Goal: Task Accomplishment & Management: Use online tool/utility

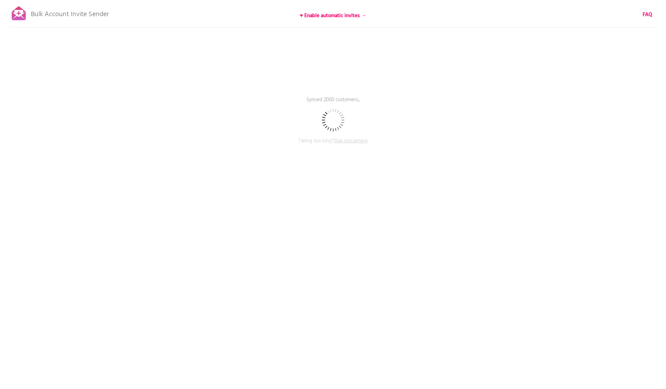
click at [361, 139] on span "Skip rescanning" at bounding box center [351, 141] width 34 height 8
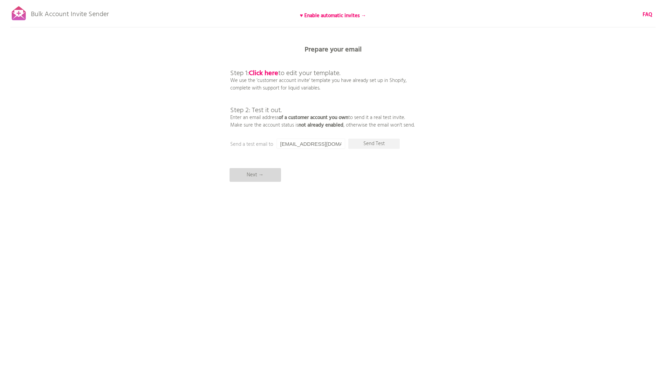
click at [262, 172] on p "Next →" at bounding box center [255, 175] width 51 height 14
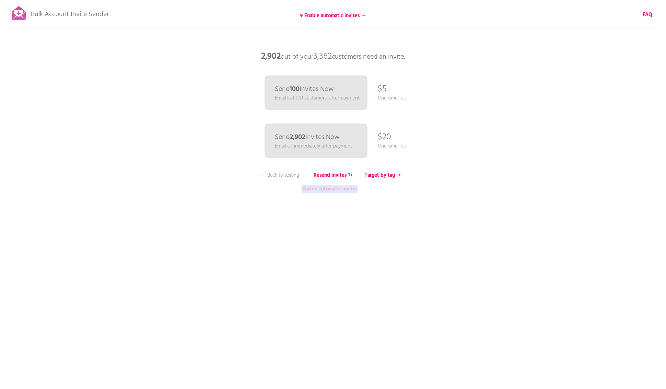
drag, startPoint x: 276, startPoint y: 187, endPoint x: 357, endPoint y: 192, distance: 81.4
click at [357, 192] on p "Enable automatic invites →" at bounding box center [333, 189] width 137 height 8
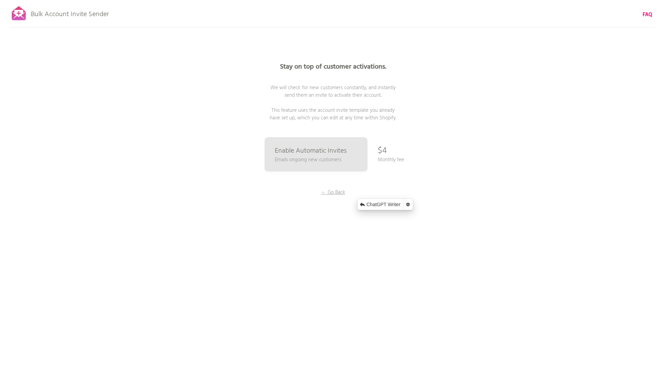
click at [235, 254] on div "Stay on top of customer activations. We will check for new customers constantly…" at bounding box center [333, 137] width 343 height 274
click at [332, 193] on p "← Go Back" at bounding box center [332, 193] width 51 height 8
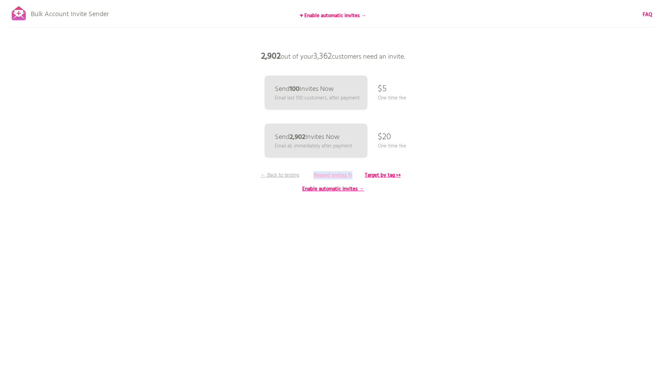
drag, startPoint x: 304, startPoint y: 177, endPoint x: 351, endPoint y: 178, distance: 46.7
click at [351, 0] on div "2,902 out of your 3,362 customers need an invite. Send 100 Invites Now Email la…" at bounding box center [333, 0] width 666 height 0
click at [350, 292] on html "Bulk Account Invite Sender ♥ Enable automatic invites → FAQ Skipped syncing cus…" at bounding box center [333, 194] width 666 height 389
drag, startPoint x: 413, startPoint y: 181, endPoint x: 366, endPoint y: 177, distance: 47.5
click at [366, 177] on div "Bulk Account Invite Sender ♥ Enable automatic invites → FAQ Skipped syncing cus…" at bounding box center [333, 120] width 666 height 240
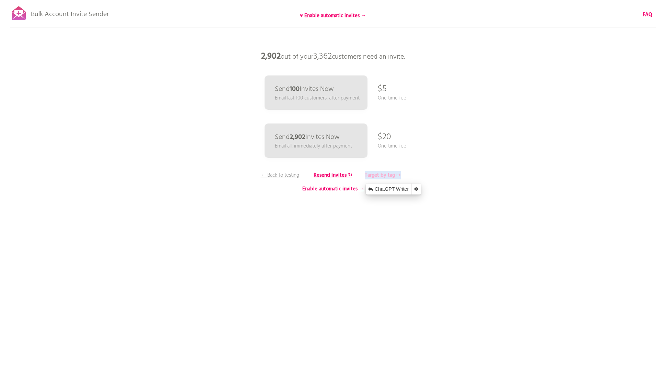
click at [373, 176] on b "Target by tag ↦" at bounding box center [383, 175] width 36 height 8
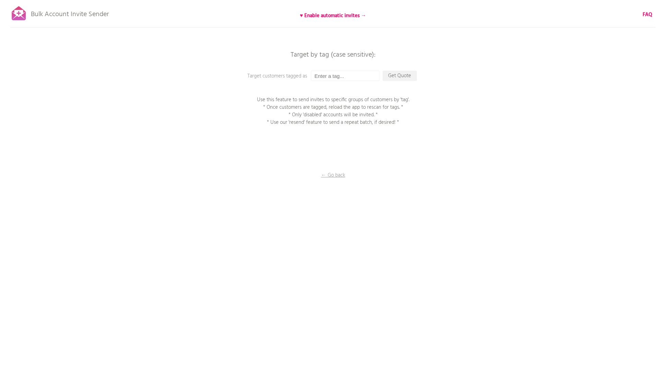
click at [430, 186] on div "Bulk Account Invite Sender ♥ Enable automatic invites → FAQ Skipped syncing cus…" at bounding box center [333, 120] width 666 height 240
drag, startPoint x: 384, startPoint y: 21, endPoint x: 304, endPoint y: 20, distance: 80.3
click at [304, 20] on div "Bulk Account Invite Sender ♥ Enable automatic invites → FAQ Skipped syncing cus…" at bounding box center [333, 120] width 666 height 240
click at [82, 14] on p "Bulk Account Invite Sender" at bounding box center [70, 12] width 78 height 17
click at [647, 14] on b "FAQ" at bounding box center [648, 15] width 10 height 8
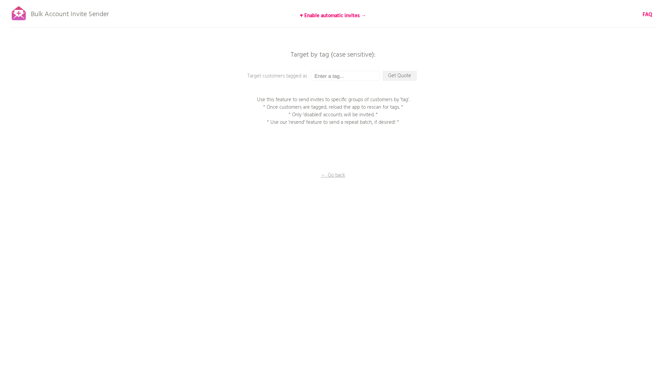
click at [571, 181] on div "Bulk Account Invite Sender ♥ Enable automatic invites → FAQ Skipped syncing cus…" at bounding box center [333, 120] width 666 height 240
drag, startPoint x: 426, startPoint y: 75, endPoint x: 383, endPoint y: 71, distance: 44.1
click at [383, 71] on div "Bulk Account Invite Sender ♥ Enable automatic invites → FAQ Skipped syncing cus…" at bounding box center [333, 120] width 666 height 240
click at [535, 172] on div "Bulk Account Invite Sender ♥ Enable automatic invites → FAQ Skipped syncing cus…" at bounding box center [333, 120] width 666 height 240
click at [368, 81] on div "Bulk Account Invite Sender ♥ Enable automatic invites → FAQ Skipped syncing cus…" at bounding box center [333, 120] width 666 height 240
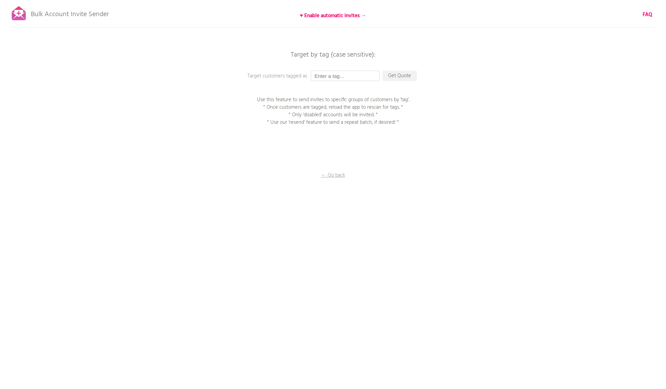
click at [366, 79] on input "text" at bounding box center [345, 76] width 69 height 10
click at [22, 19] on div at bounding box center [18, 13] width 17 height 17
click at [86, 65] on div "Bulk Account Invite Sender ♥ Enable automatic invites → FAQ Skipped syncing cus…" at bounding box center [333, 120] width 666 height 240
click at [132, 108] on div "Bulk Account Invite Sender ♥ Enable automatic invites → FAQ Skipped syncing cus…" at bounding box center [333, 120] width 666 height 240
click at [578, 45] on div "Bulk Account Invite Sender ♥ Enable automatic invites → FAQ Skipped syncing cus…" at bounding box center [333, 120] width 666 height 240
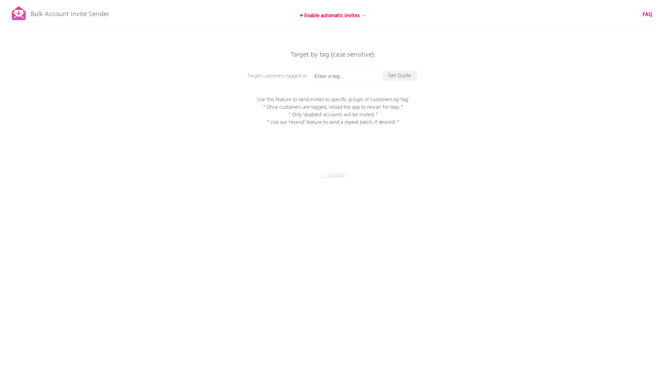
click at [339, 176] on p "← Go back" at bounding box center [333, 176] width 69 height 8
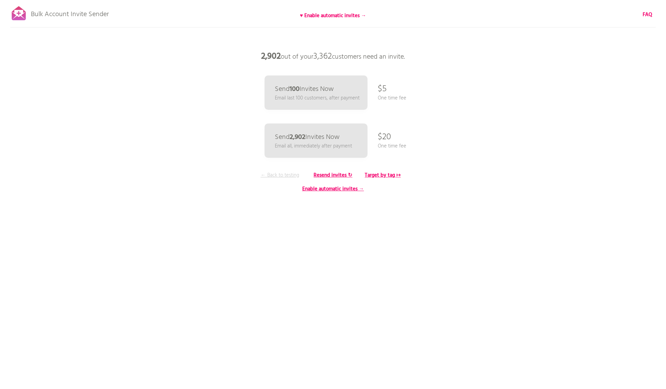
click at [278, 176] on p "← Back to testing" at bounding box center [279, 176] width 51 height 8
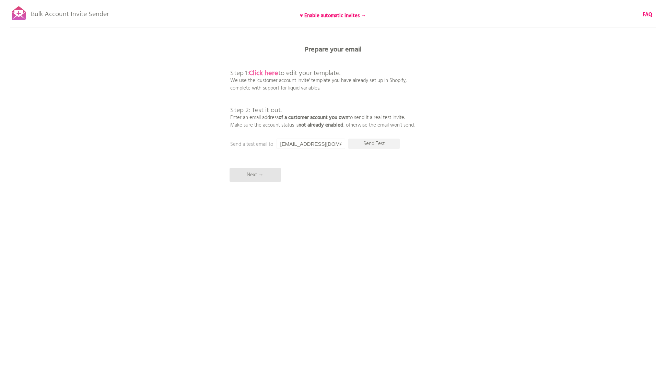
click at [259, 73] on b "Click here" at bounding box center [264, 73] width 30 height 11
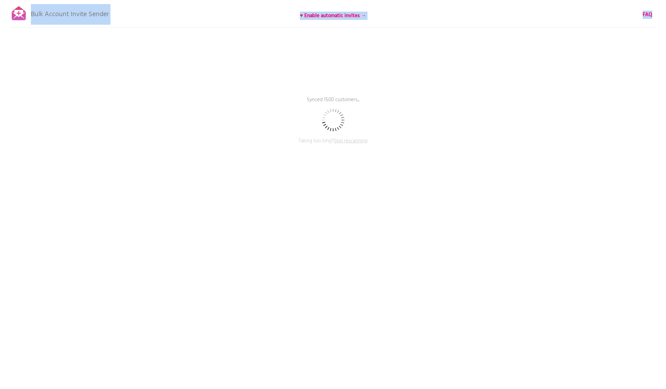
drag, startPoint x: 113, startPoint y: 14, endPoint x: 32, endPoint y: 16, distance: 80.6
click at [32, 16] on div "Bulk Account Invite Sender ♥ Enable automatic invites → FAQ Synced 1500 custome…" at bounding box center [333, 120] width 666 height 240
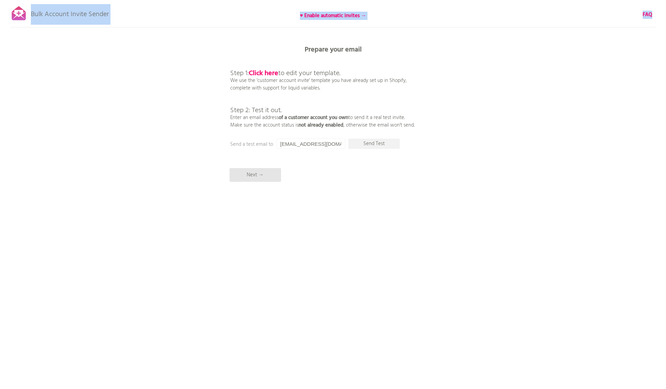
click at [554, 77] on div "Bulk Account Invite Sender ♥ Enable automatic invites → FAQ Synced all customer…" at bounding box center [333, 120] width 666 height 240
